Goal: Complete application form: Complete application form

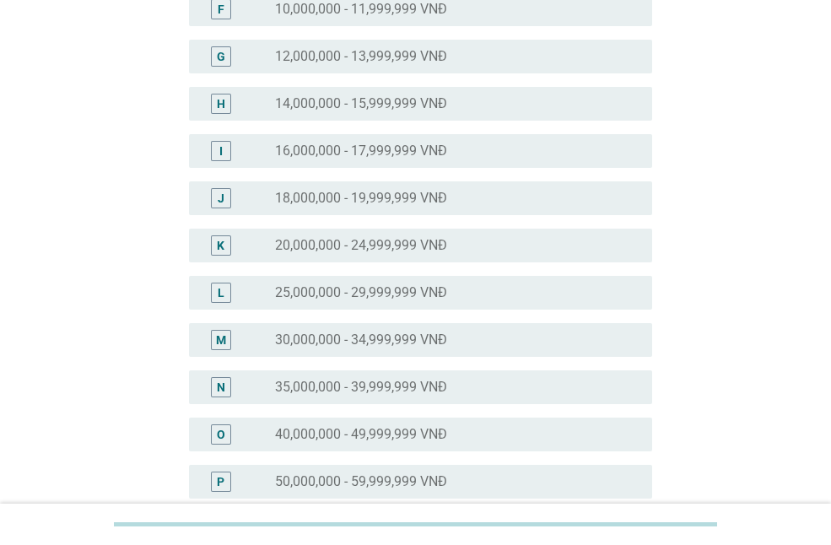
scroll to position [430, 0]
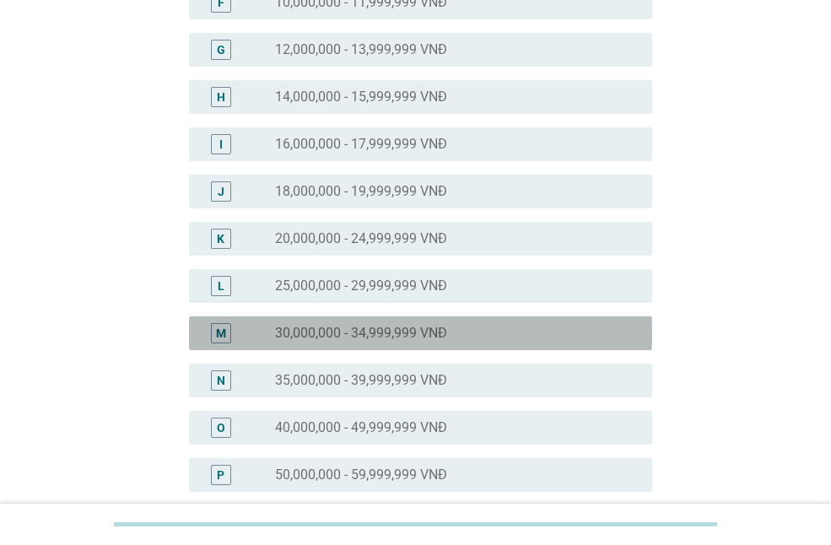
click at [314, 327] on label "30,000,000 - 34,999,999 VNĐ" at bounding box center [361, 333] width 172 height 17
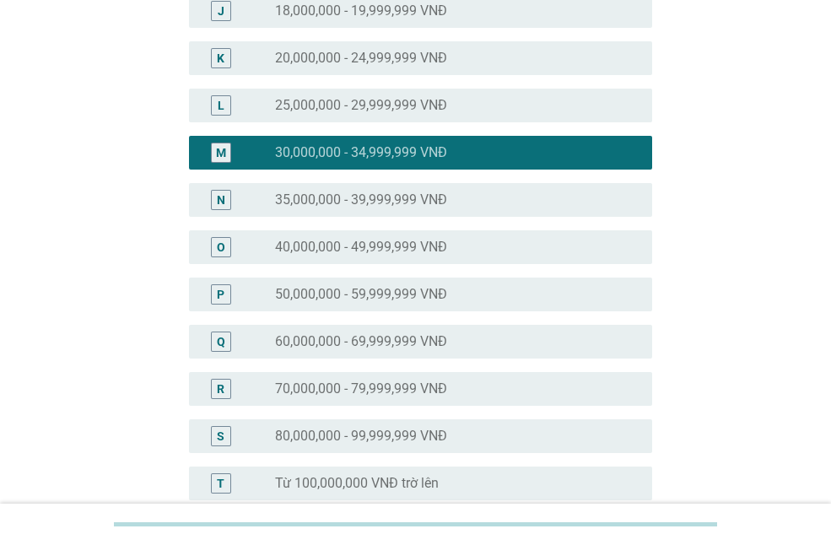
scroll to position [830, 0]
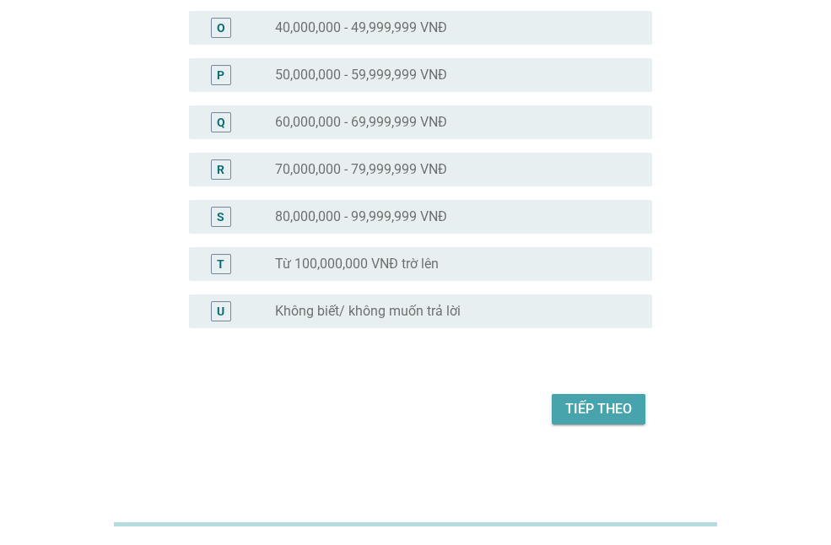
click at [613, 411] on div "Tiếp theo" at bounding box center [598, 409] width 67 height 20
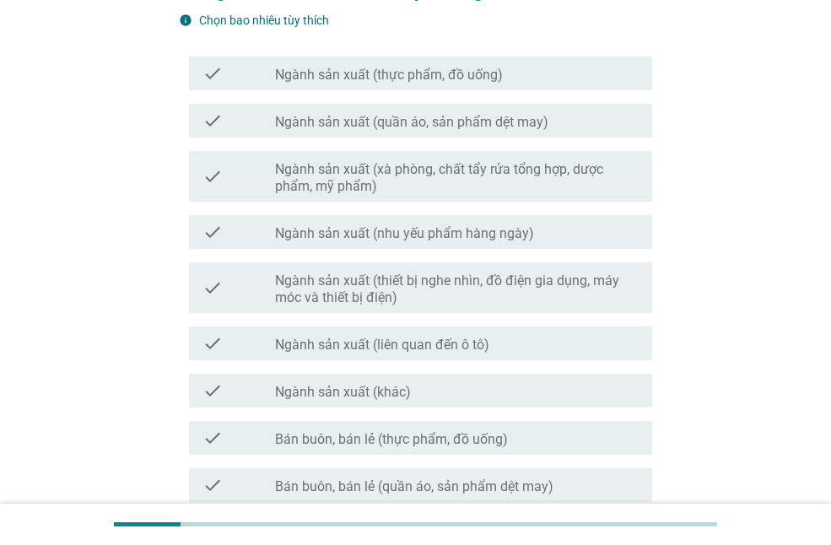
scroll to position [32, 0]
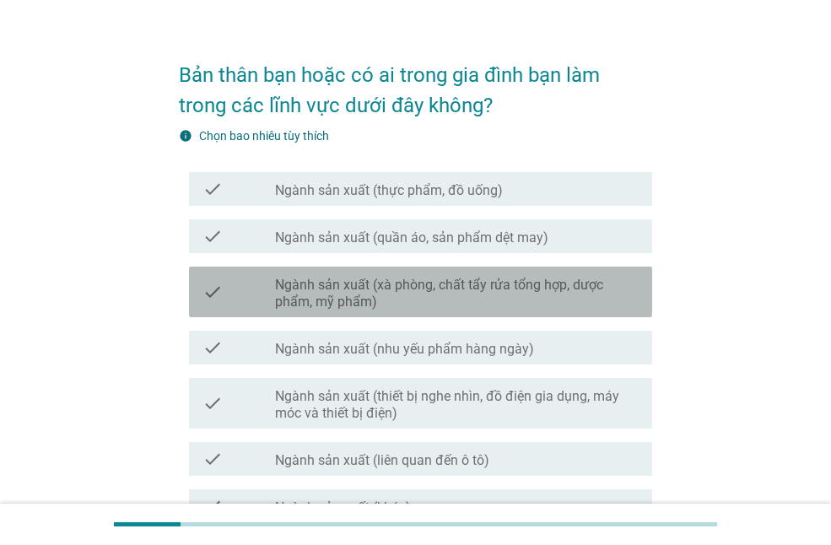
click at [481, 273] on div "check_box_outline_blank Ngành sản xuất (xà phòng, chất tẩy rửa tổng hợp, dược p…" at bounding box center [456, 291] width 363 height 37
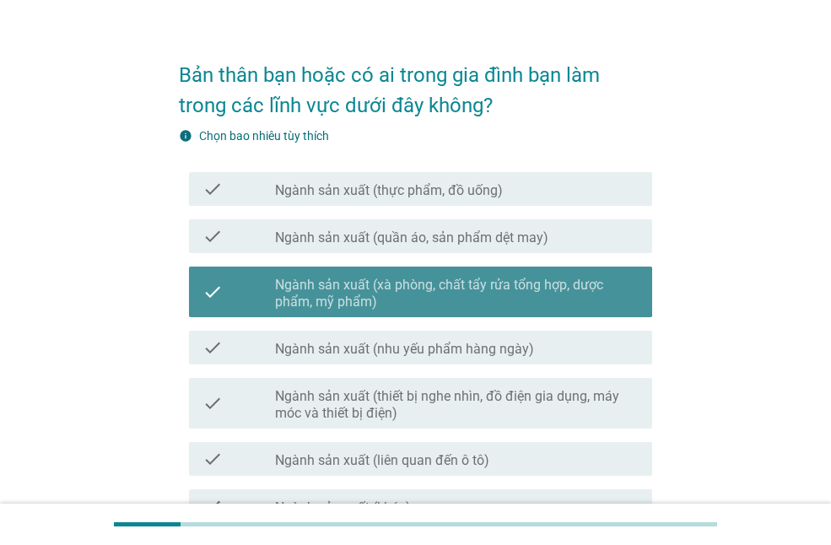
click at [481, 273] on div "check_box_outline_blank Ngành sản xuất (xà phòng, chất tẩy rửa tổng hợp, dược p…" at bounding box center [456, 291] width 363 height 37
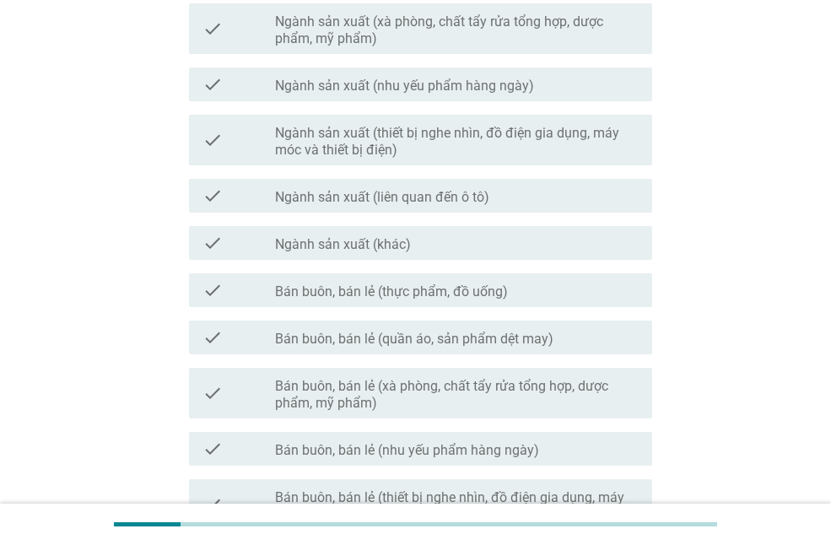
scroll to position [321, 0]
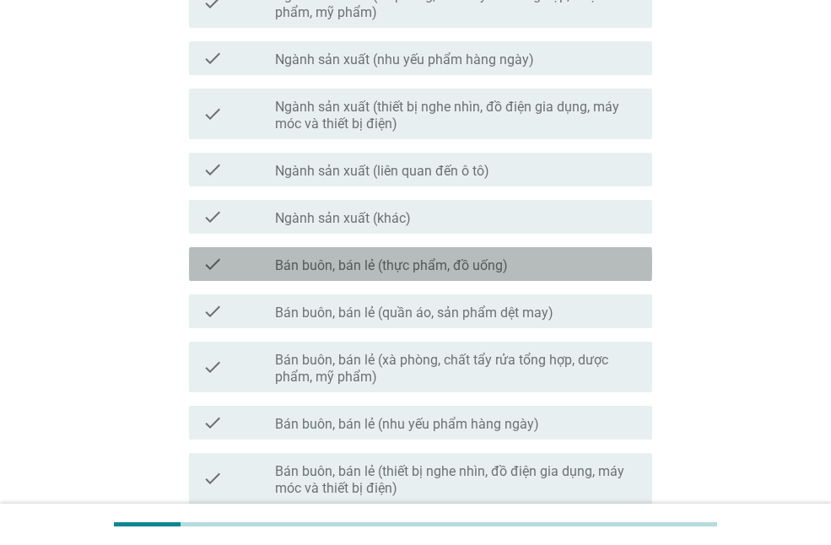
click at [481, 273] on label "Bán buôn, bán lẻ (thực phẩm, đồ uống)" at bounding box center [391, 265] width 233 height 17
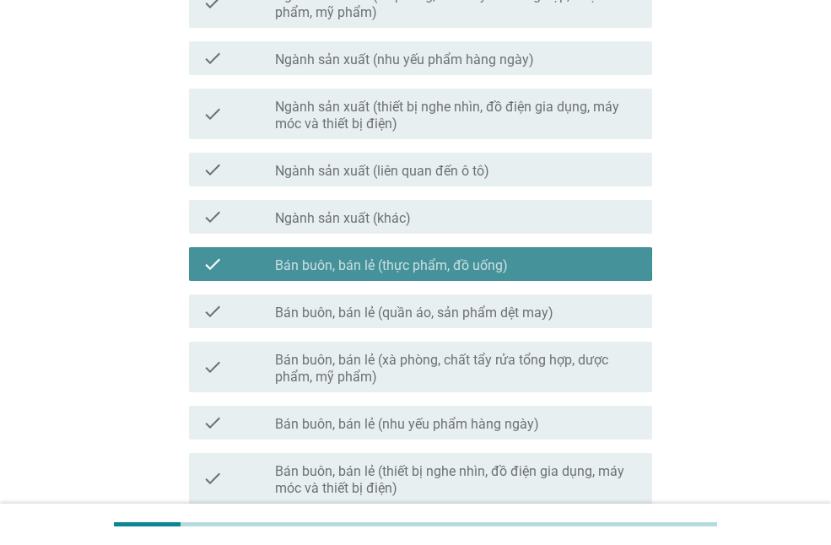
click at [481, 273] on label "Bán buôn, bán lẻ (thực phẩm, đồ uống)" at bounding box center [391, 265] width 233 height 17
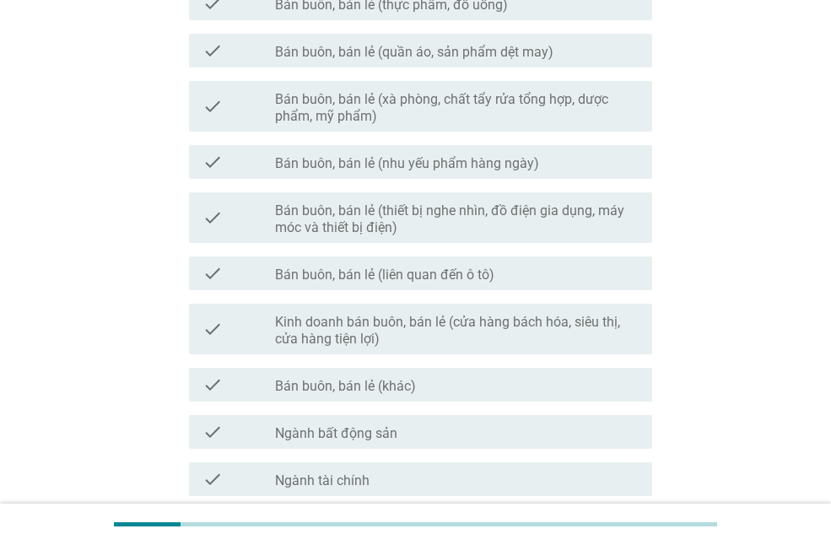
scroll to position [585, 0]
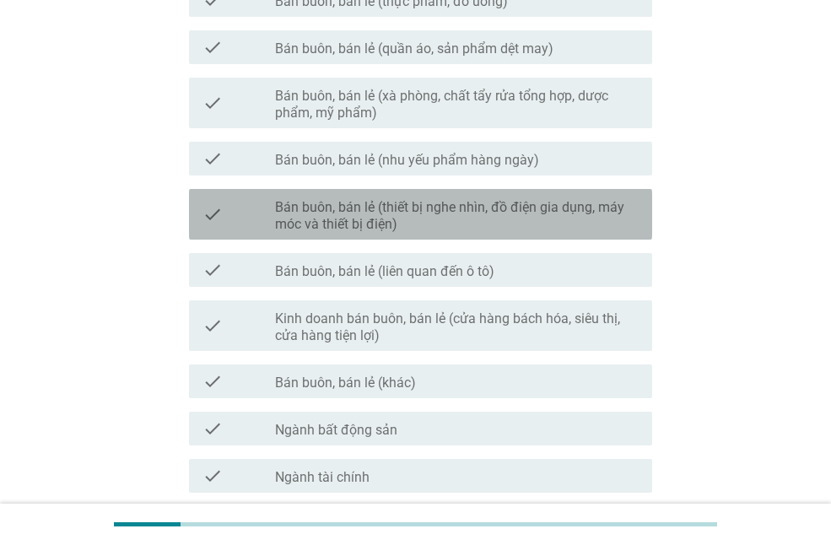
click at [512, 221] on label "Bán buôn, bán lẻ (thiết bị nghe nhìn, đồ điện gia dụng, máy móc và thiết bị điệ…" at bounding box center [456, 216] width 363 height 34
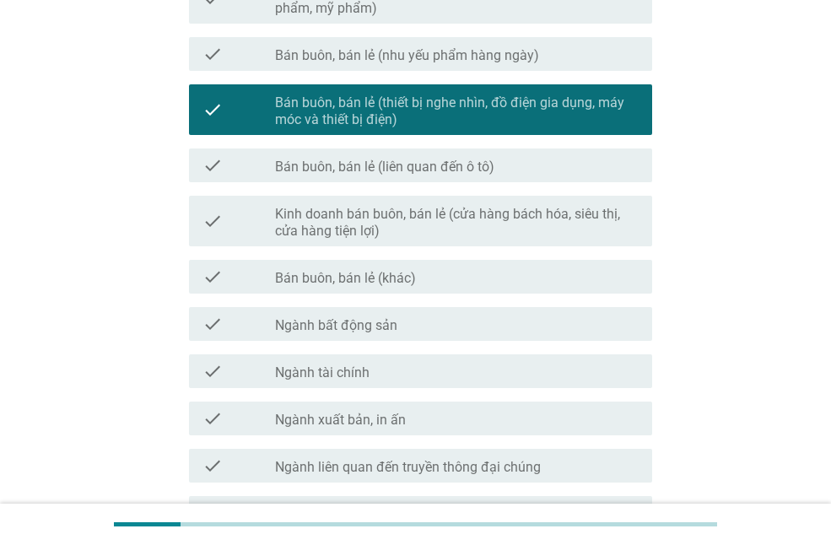
scroll to position [918, 0]
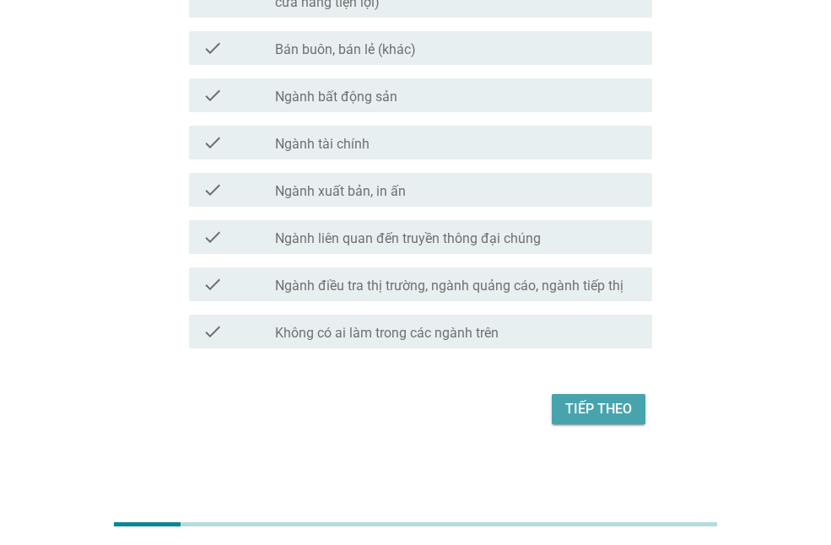
click at [619, 404] on div "Tiếp theo" at bounding box center [598, 409] width 67 height 20
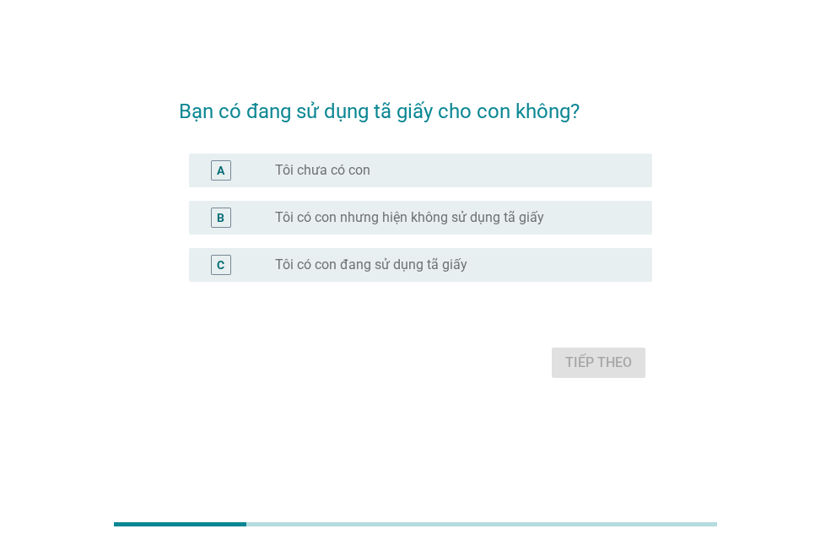
scroll to position [0, 0]
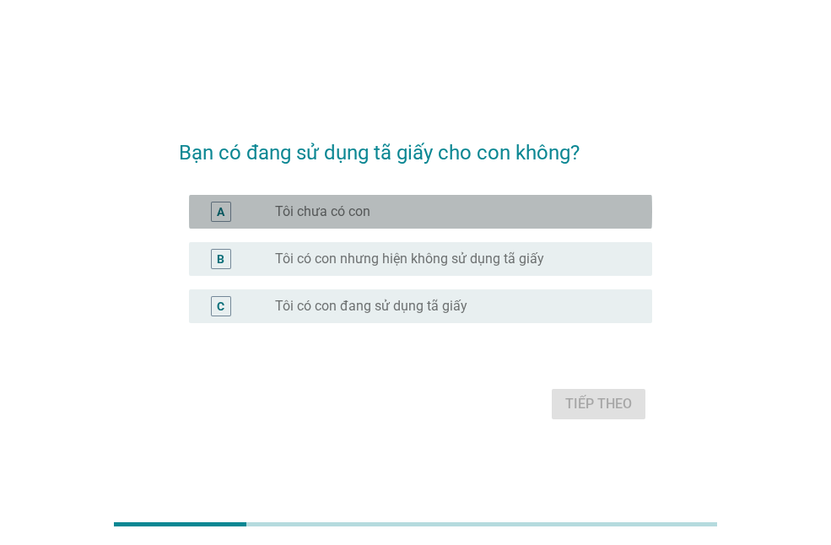
click at [415, 220] on div "radio_button_unchecked Tôi chưa có con" at bounding box center [456, 212] width 363 height 20
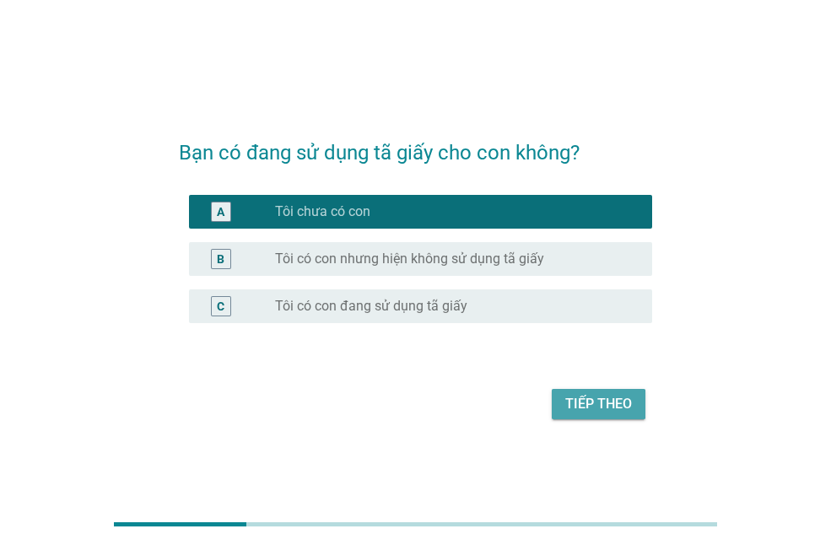
click at [594, 406] on div "Tiếp theo" at bounding box center [598, 404] width 67 height 20
